Goal: Information Seeking & Learning: Learn about a topic

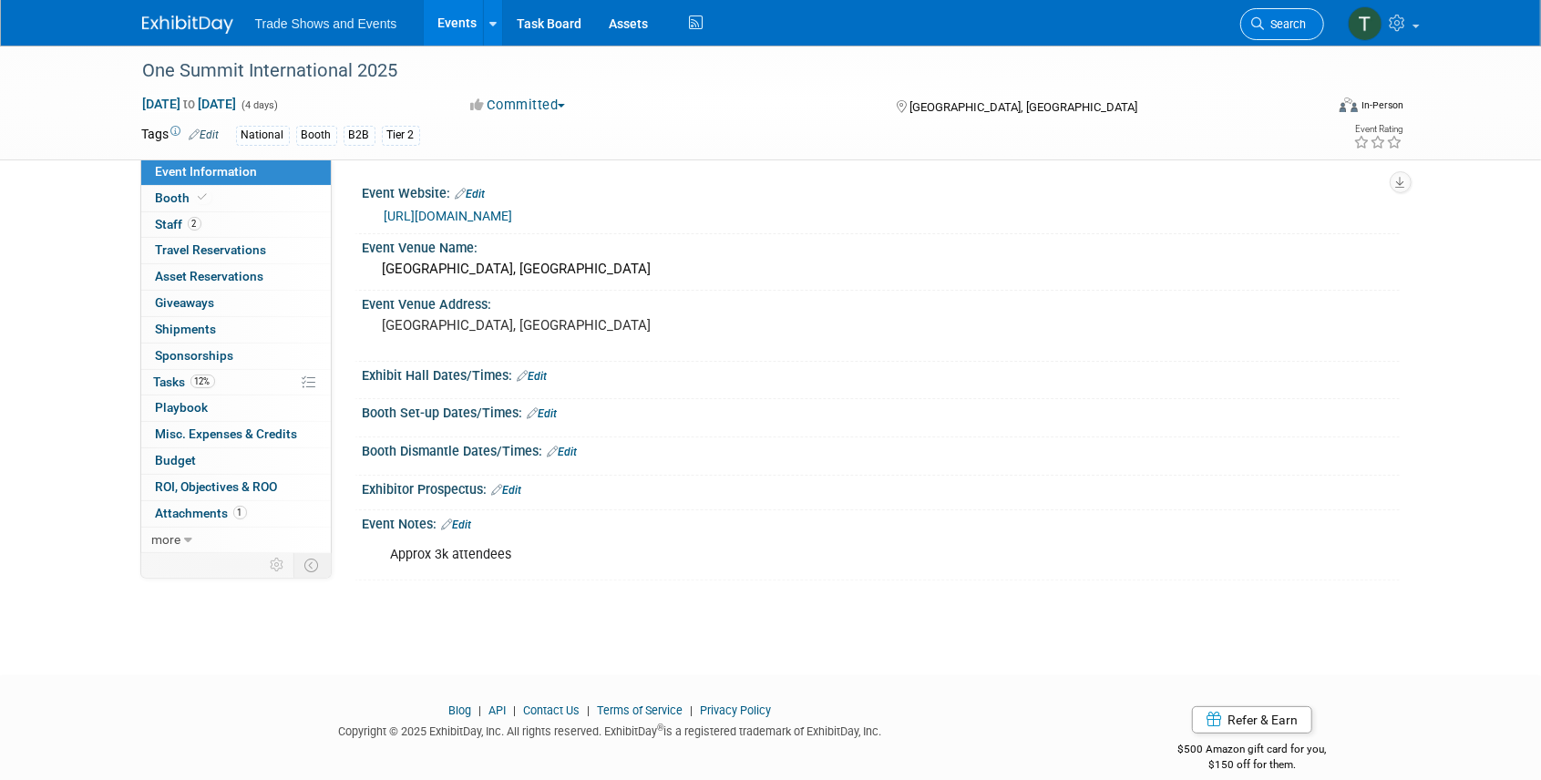
click at [1262, 20] on icon at bounding box center [1258, 23] width 13 height 13
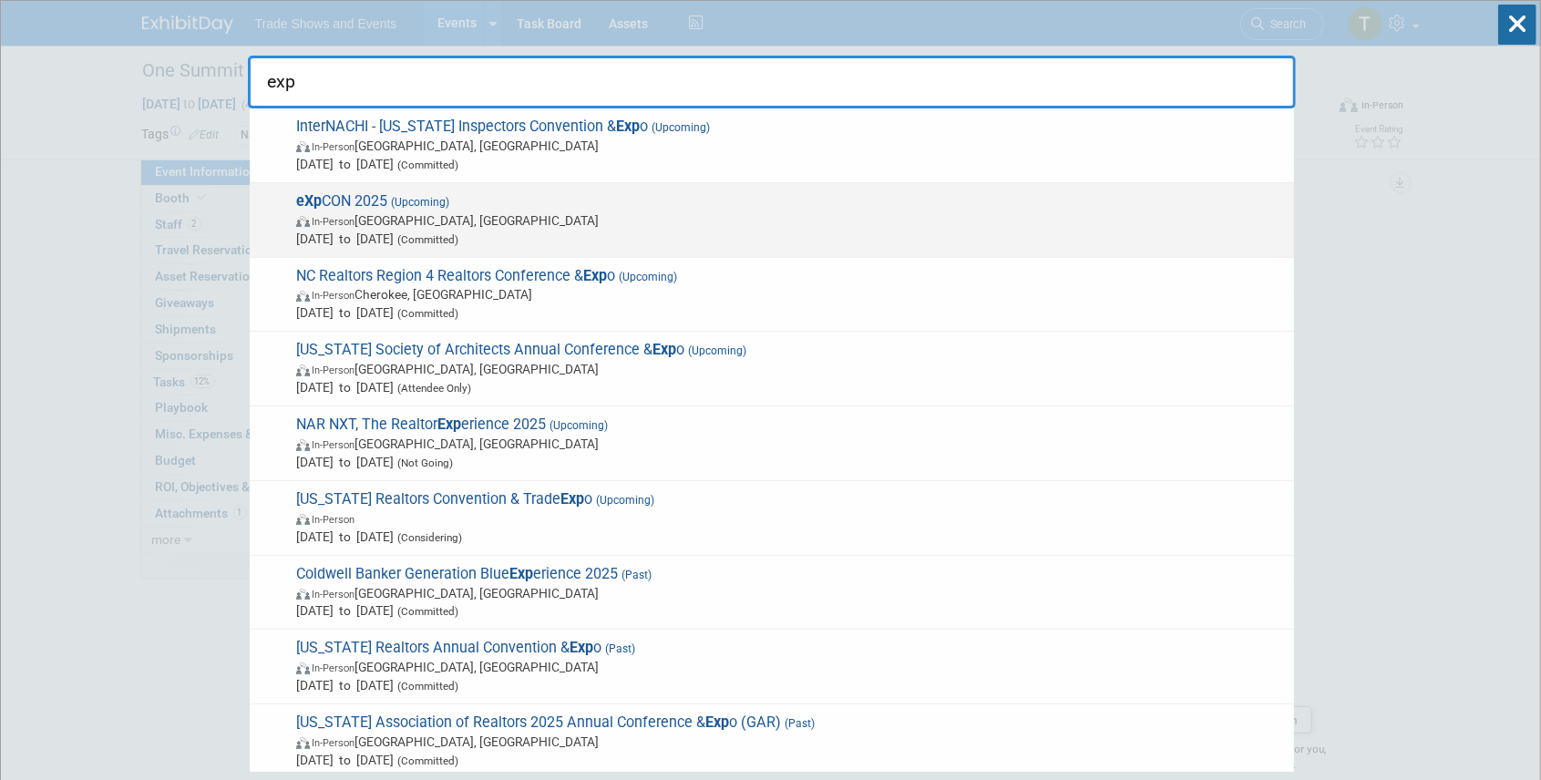
type input "exp"
click at [410, 211] on span "In-Person Miami Beach, FL" at bounding box center [790, 220] width 989 height 18
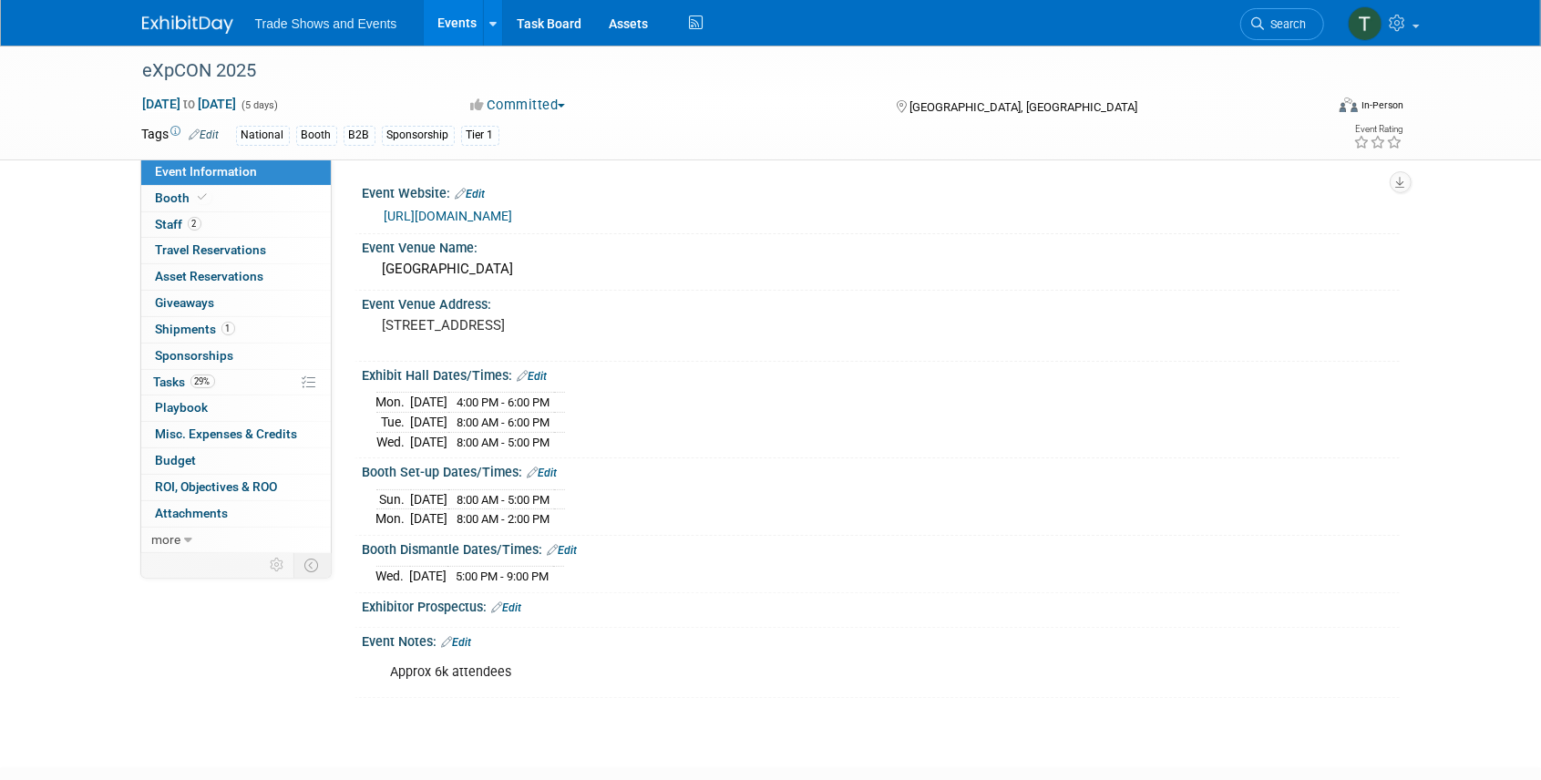
click at [513, 219] on link "[URL][DOMAIN_NAME]" at bounding box center [449, 216] width 129 height 15
click at [195, 193] on span at bounding box center [203, 197] width 16 height 14
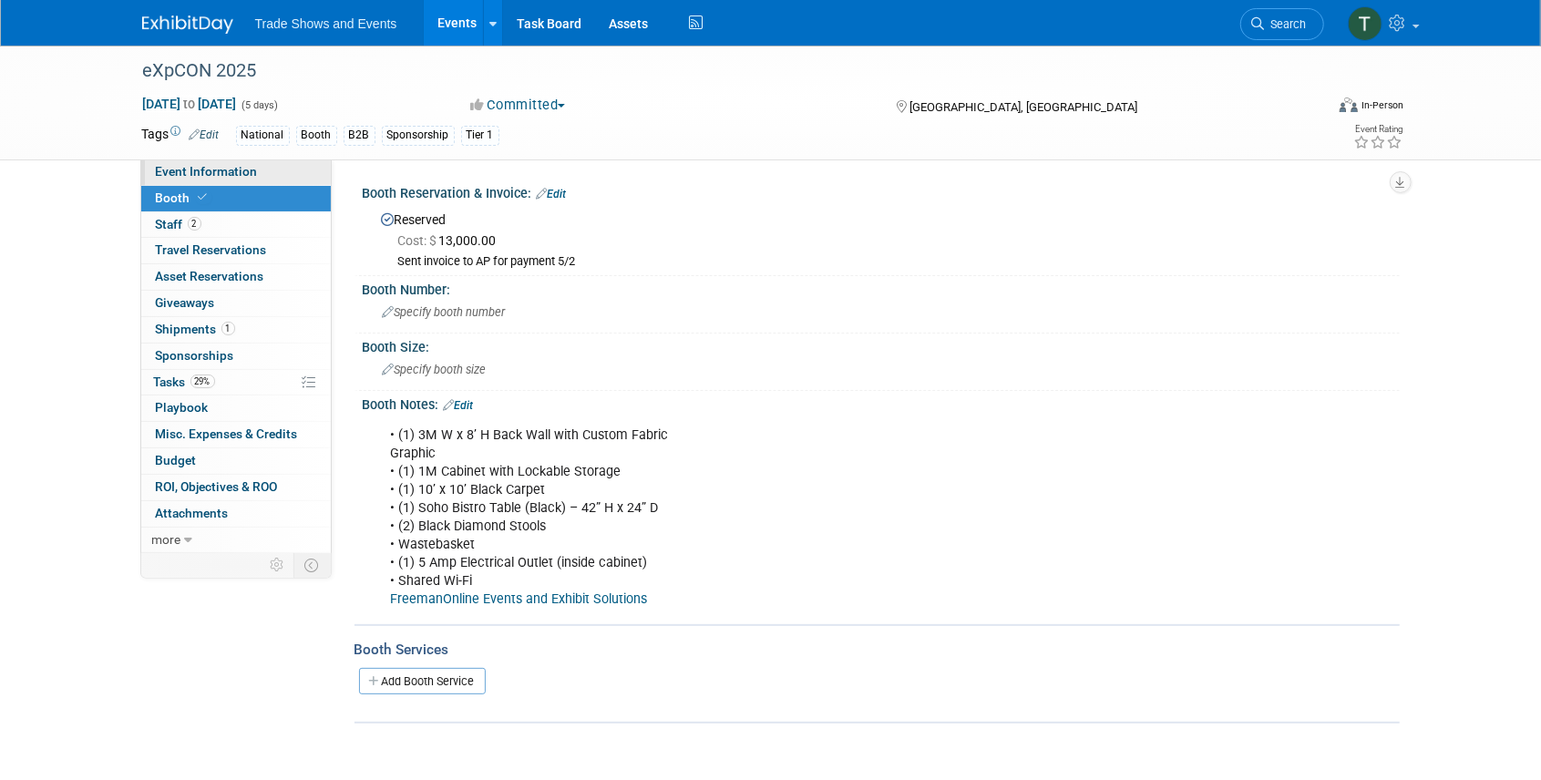
click at [221, 170] on span "Event Information" at bounding box center [207, 171] width 102 height 15
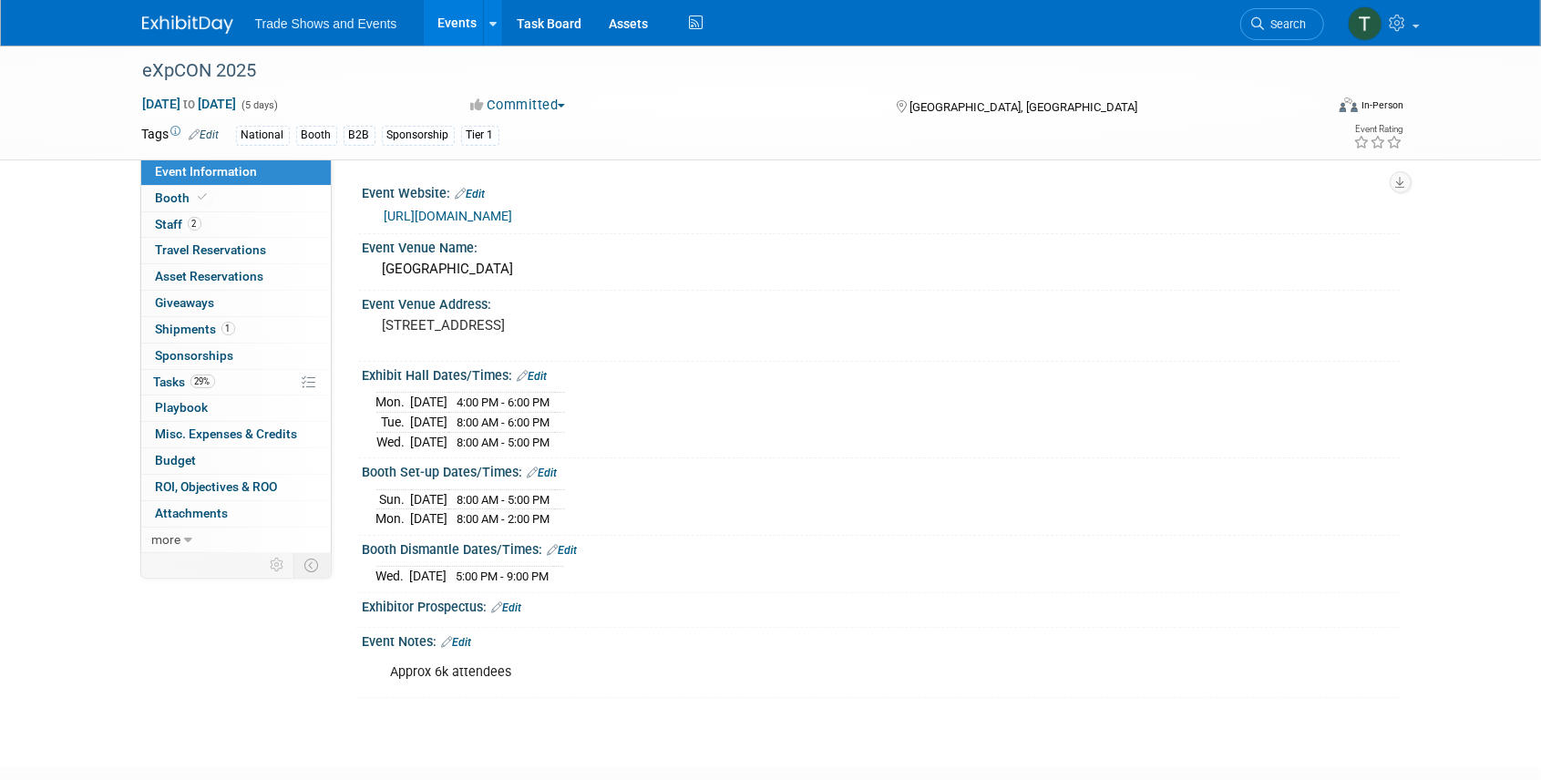
click at [513, 214] on link "[URL][DOMAIN_NAME]" at bounding box center [449, 216] width 129 height 15
click at [202, 196] on icon at bounding box center [203, 197] width 9 height 10
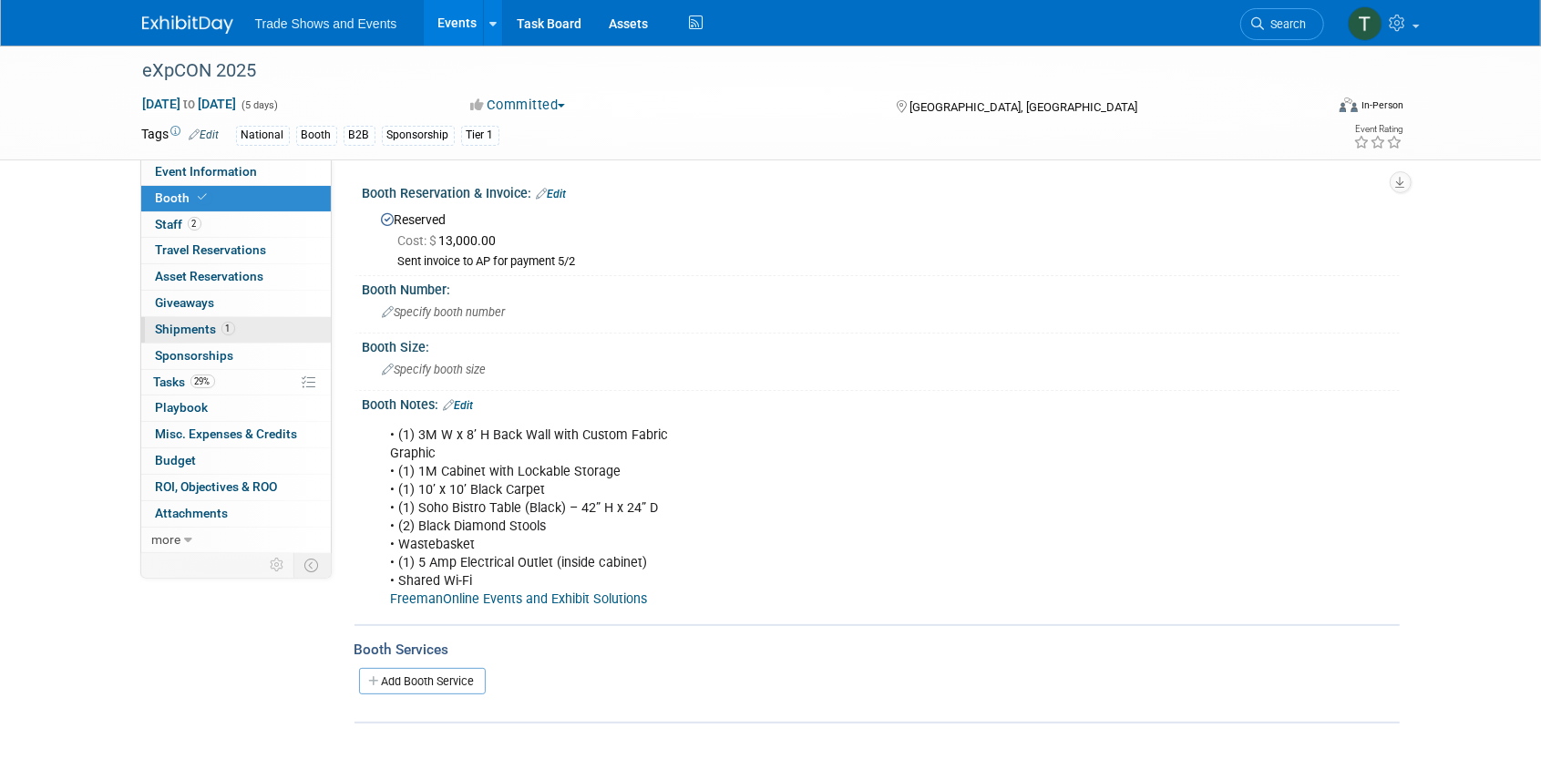
click at [197, 322] on span "Shipments 1" at bounding box center [195, 329] width 79 height 15
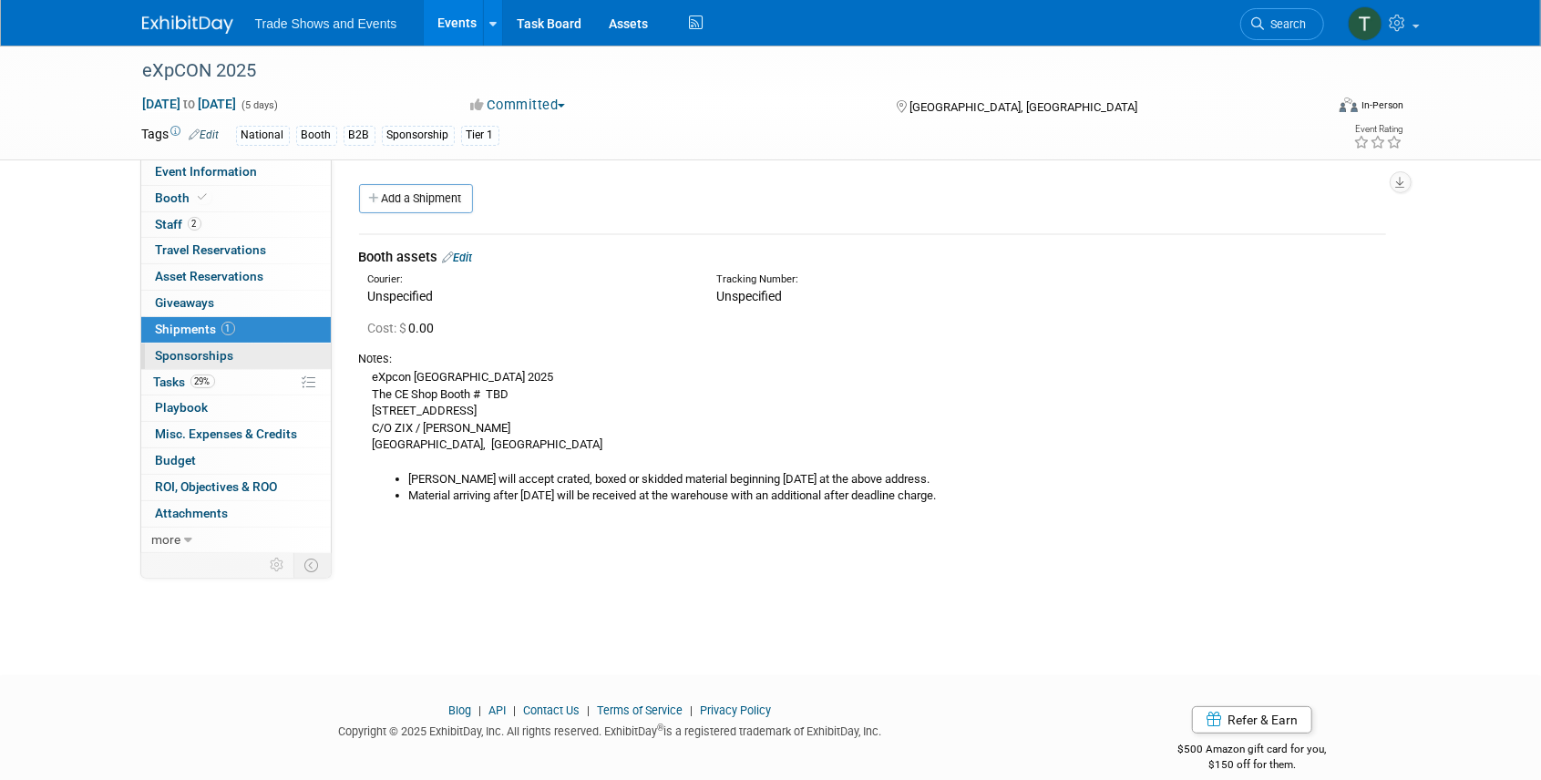
click at [193, 355] on span "Sponsorships 0" at bounding box center [195, 355] width 78 height 15
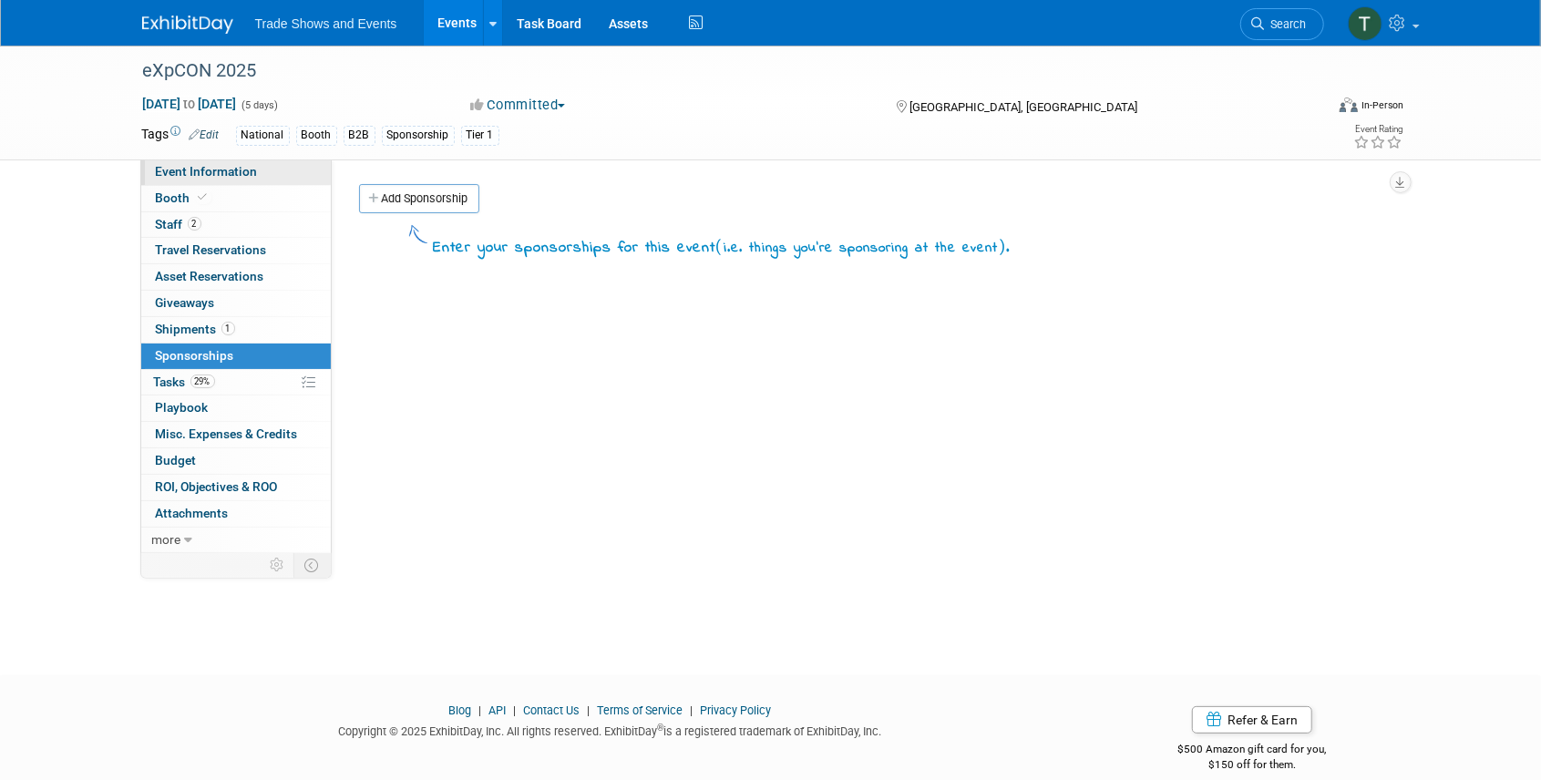
click at [197, 162] on link "Event Information" at bounding box center [236, 172] width 190 height 26
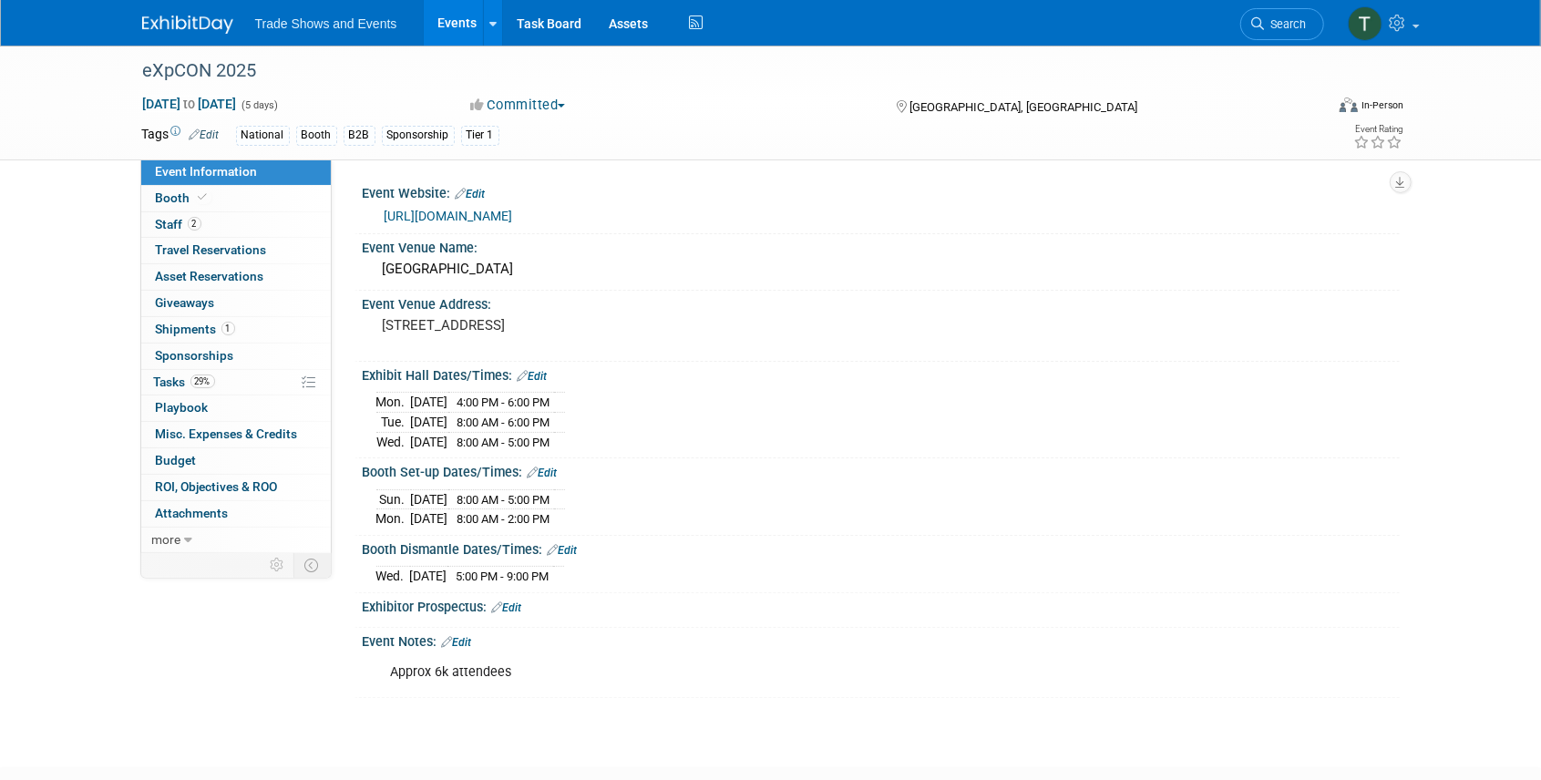
click at [513, 215] on link "[URL][DOMAIN_NAME]" at bounding box center [449, 216] width 129 height 15
